Goal: Complete application form

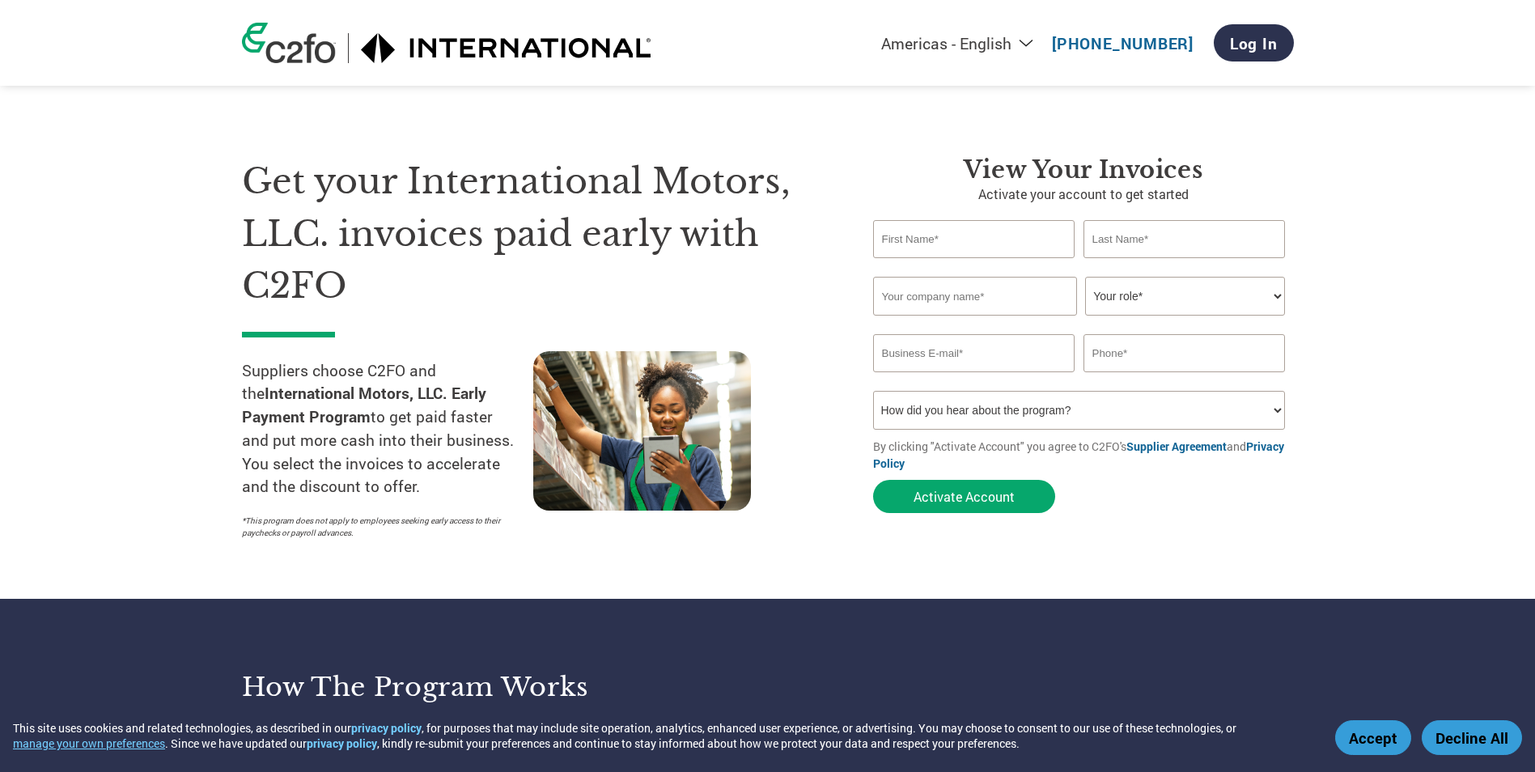
click at [1184, 415] on select "How did you hear about the program? Received a letter Email Social Media Online…" at bounding box center [1079, 410] width 413 height 39
click at [1470, 303] on section "Get your International Motors, LLC. invoices paid early with C2FO Suppliers cho…" at bounding box center [767, 332] width 1535 height 534
click at [1195, 294] on select "Your role* CFO Controller Credit Manager Finance Director Treasurer CEO Preside…" at bounding box center [1185, 296] width 200 height 39
click at [1344, 494] on section "Get your International Motors, LLC. invoices paid early with C2FO Suppliers cho…" at bounding box center [767, 332] width 1535 height 534
click at [1004, 284] on input "text" at bounding box center [975, 296] width 204 height 39
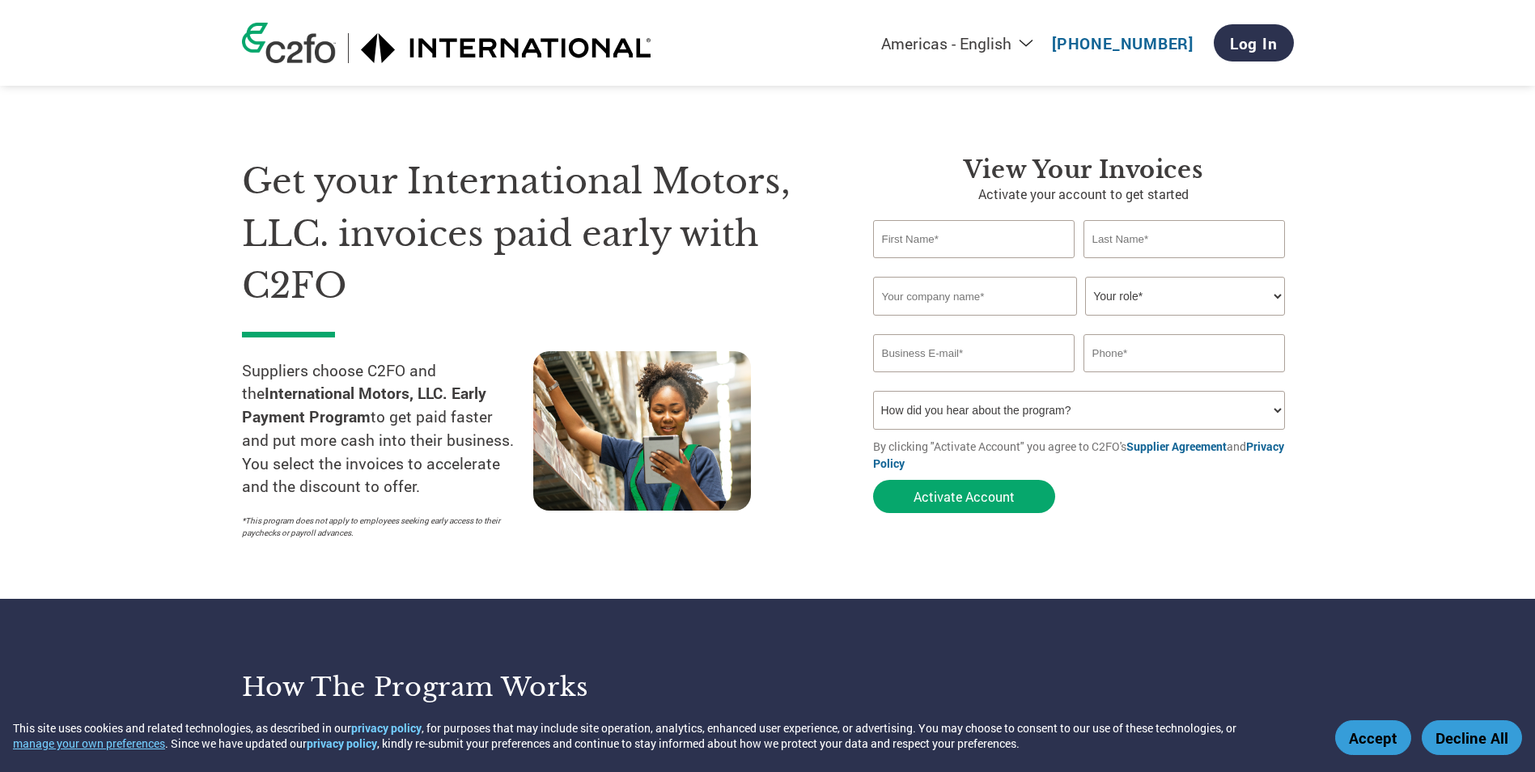
click at [1004, 255] on input "text" at bounding box center [974, 239] width 202 height 38
click at [1207, 232] on input "text" at bounding box center [1185, 239] width 202 height 38
click at [979, 287] on input "text" at bounding box center [975, 296] width 204 height 39
click at [1248, 286] on select "Your role* CFO Controller Credit Manager Finance Director Treasurer CEO Preside…" at bounding box center [1185, 296] width 200 height 39
click at [962, 363] on input "email" at bounding box center [974, 353] width 202 height 38
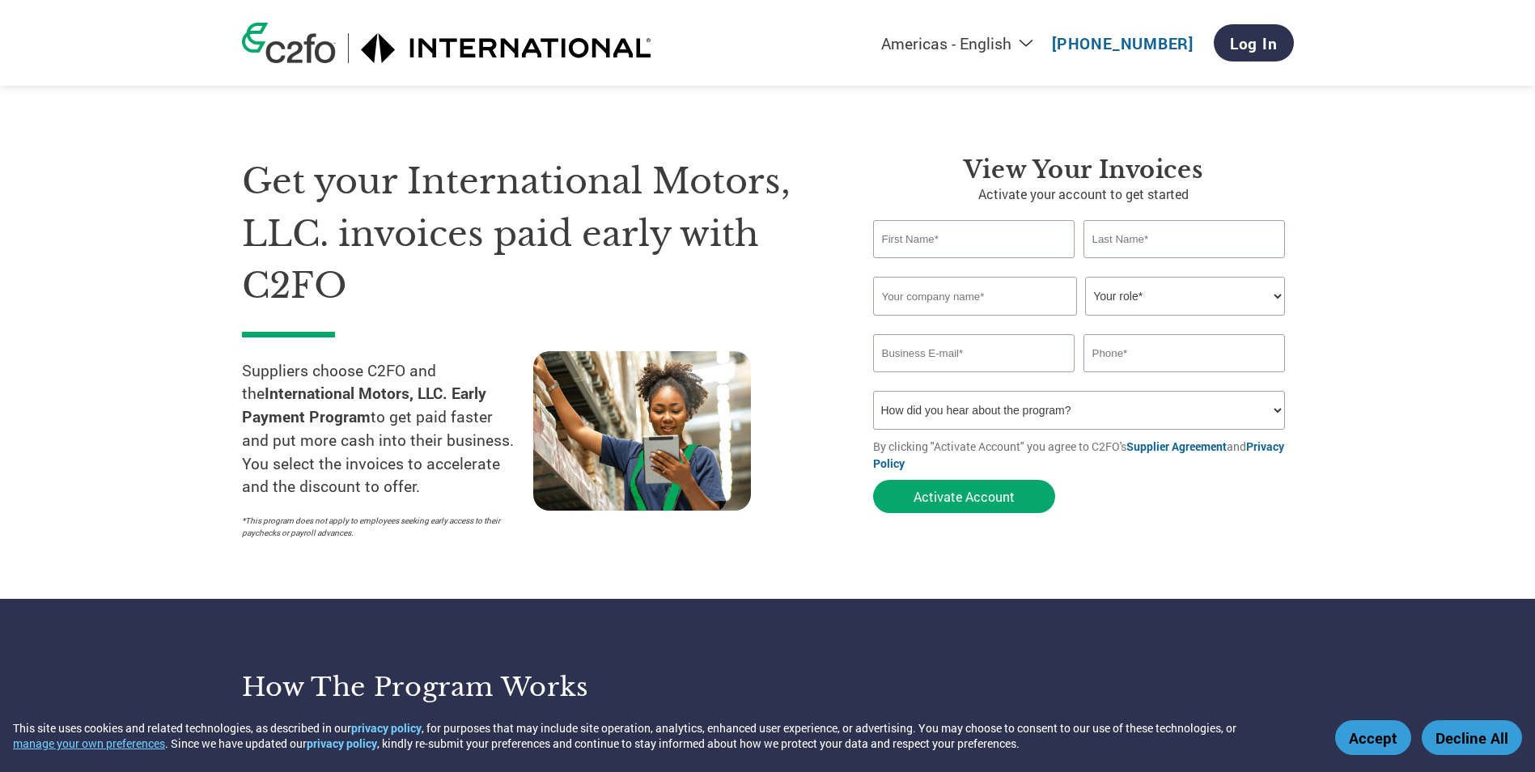
click at [1190, 347] on input "text" at bounding box center [1185, 353] width 202 height 38
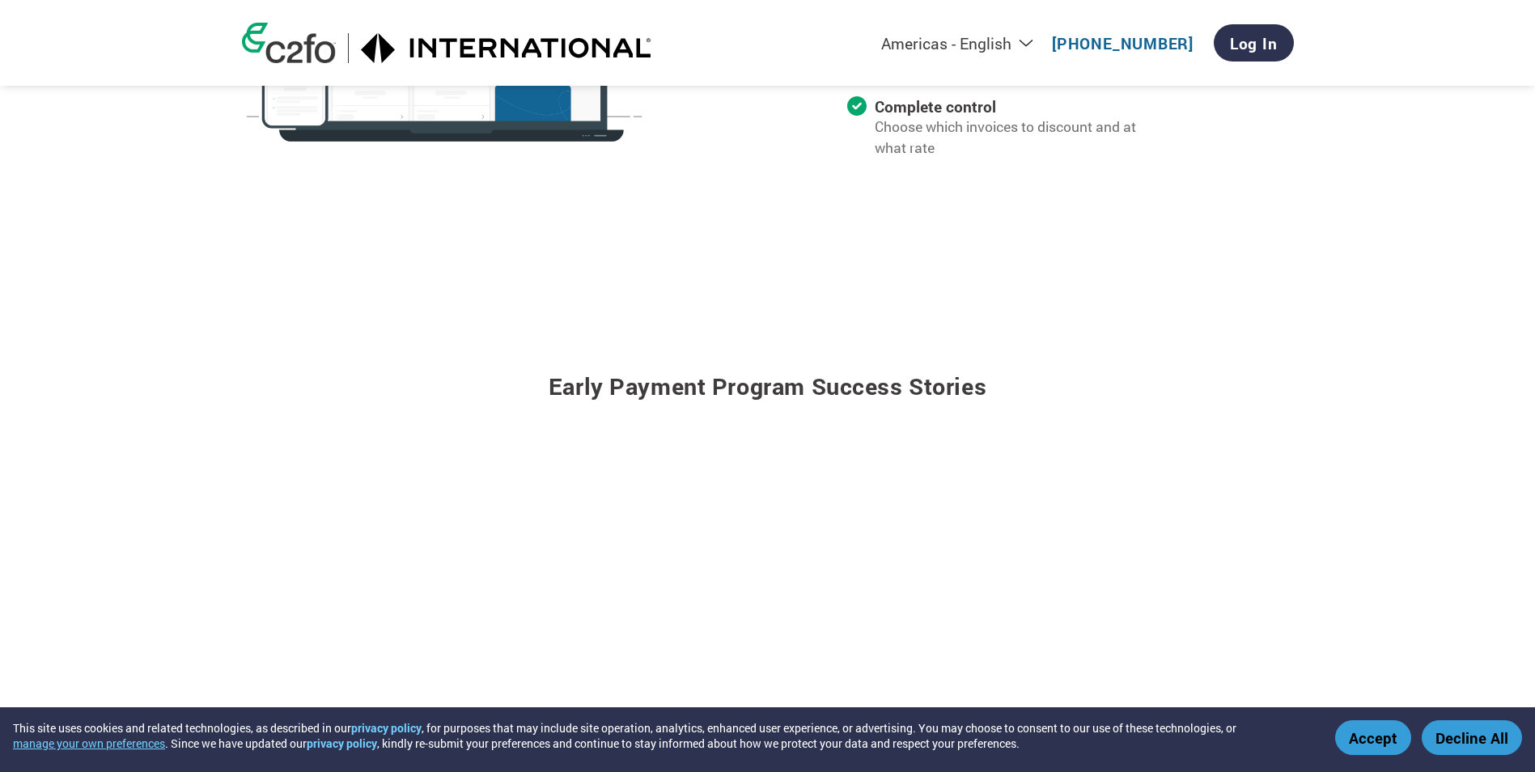
scroll to position [1780, 0]
click at [1381, 756] on div "This site uses cookies and related technologies, as described in our privacy po…" at bounding box center [767, 739] width 1509 height 39
click at [1384, 744] on button "Accept" at bounding box center [1373, 737] width 76 height 35
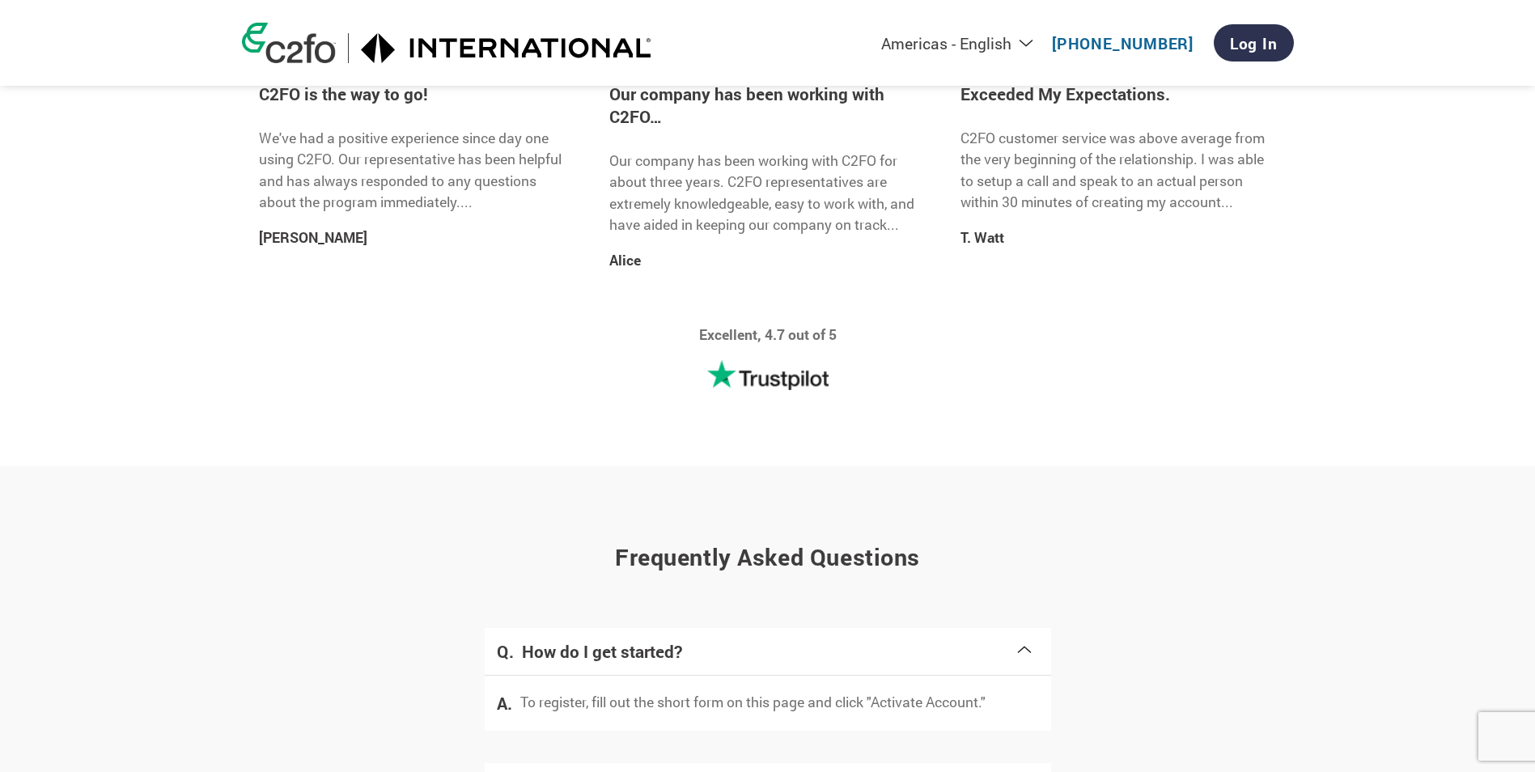
scroll to position [2590, 0]
